Goal: Use online tool/utility

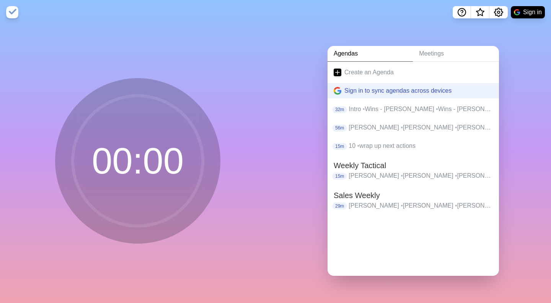
click at [387, 204] on p "[PERSON_NAME] • [PERSON_NAME] • [PERSON_NAME] • Cess • Progress Review • Agenda…" at bounding box center [421, 205] width 144 height 9
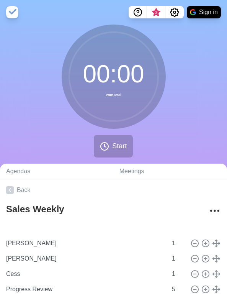
type input "[PERSON_NAME]"
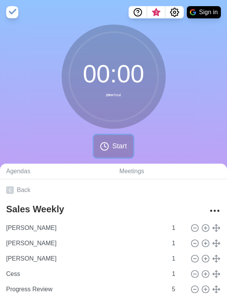
click at [108, 145] on circle at bounding box center [105, 146] width 8 height 8
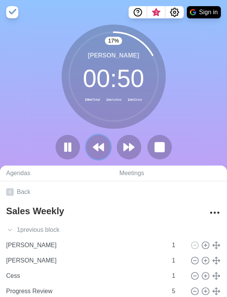
click at [92, 144] on icon at bounding box center [98, 147] width 12 height 12
click at [65, 145] on rect at bounding box center [66, 147] width 2 height 8
